Goal: Find contact information: Find contact information

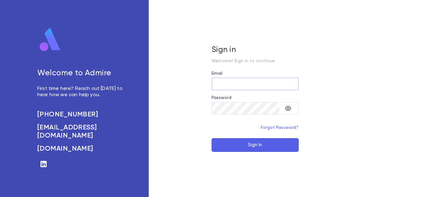
type input "**********"
click at [267, 142] on button "Sign In" at bounding box center [254, 145] width 87 height 14
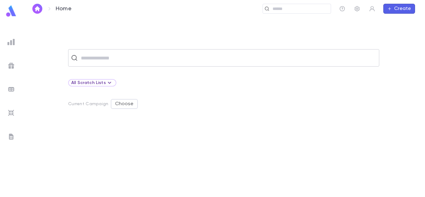
click at [191, 50] on div "​" at bounding box center [223, 57] width 311 height 17
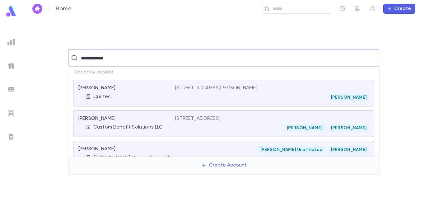
type input "**********"
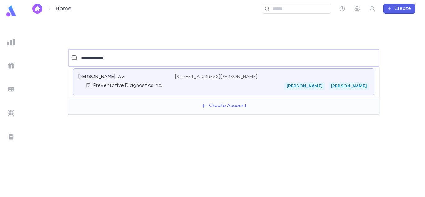
click at [180, 82] on div "[STREET_ADDRESS][PERSON_NAME] [PERSON_NAME][GEOGRAPHIC_DATA][PERSON_NAME]" at bounding box center [272, 82] width 194 height 16
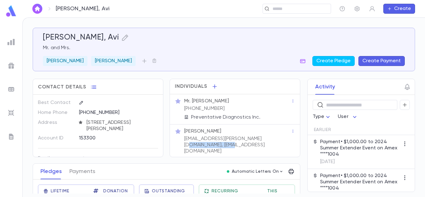
drag, startPoint x: 228, startPoint y: 145, endPoint x: 182, endPoint y: 146, distance: 46.0
click at [183, 146] on div "[EMAIL_ADDRESS][PERSON_NAME][DOMAIN_NAME], [EMAIL_ADDRESS][DOMAIN_NAME]" at bounding box center [237, 144] width 108 height 20
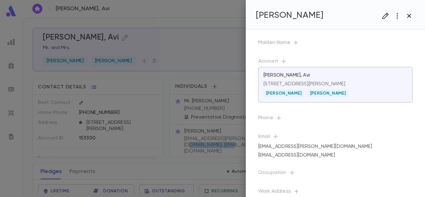
click at [408, 17] on icon "button" at bounding box center [408, 15] width 7 height 7
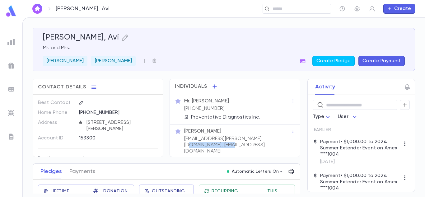
copy p "[EMAIL_ADDRESS][DOMAIN_NAME]"
click at [112, 58] on p "[PERSON_NAME]" at bounding box center [113, 61] width 37 height 6
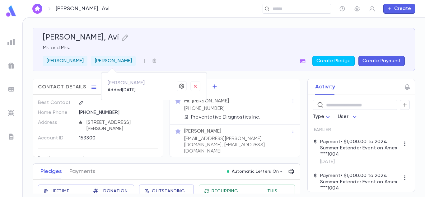
click at [166, 39] on div at bounding box center [212, 98] width 425 height 197
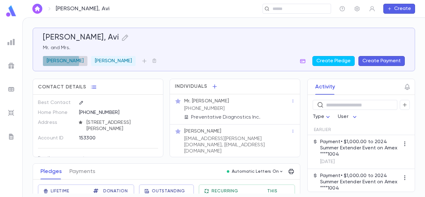
click at [61, 61] on p "[PERSON_NAME]" at bounding box center [65, 61] width 37 height 6
click at [155, 87] on icon "button" at bounding box center [155, 86] width 3 height 3
